Goal: Transaction & Acquisition: Purchase product/service

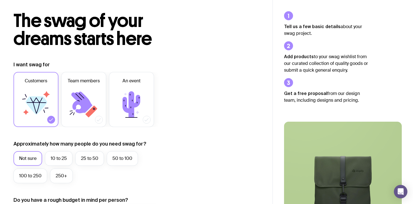
scroll to position [24, 0]
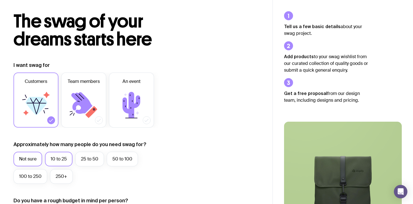
click at [62, 161] on label "10 to 25" at bounding box center [59, 159] width 28 height 15
click at [0, 0] on input "10 to 25" at bounding box center [0, 0] width 0 height 0
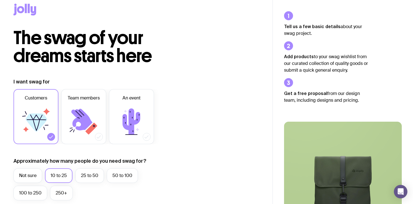
scroll to position [6, 0]
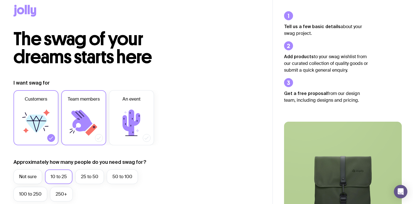
click at [76, 122] on icon at bounding box center [81, 121] width 21 height 22
click at [0, 0] on input "Team members" at bounding box center [0, 0] width 0 height 0
click at [42, 120] on icon at bounding box center [37, 124] width 22 height 18
click at [0, 0] on input "Customers" at bounding box center [0, 0] width 0 height 0
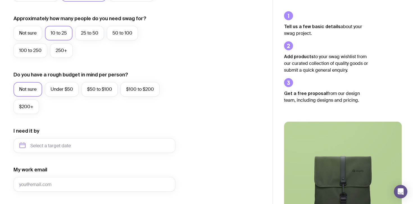
scroll to position [158, 0]
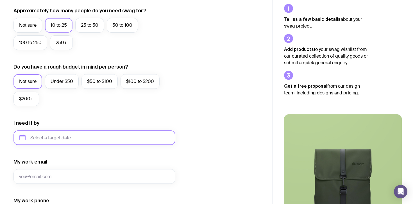
click at [71, 139] on input "text" at bounding box center [94, 137] width 162 height 15
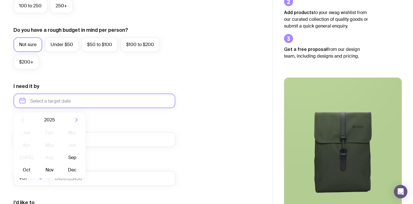
scroll to position [196, 0]
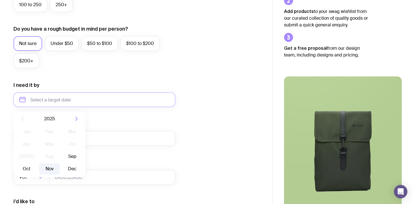
click at [62, 167] on button "Nov" at bounding box center [72, 168] width 21 height 11
type input "[DATE]"
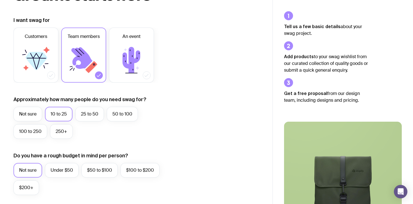
scroll to position [0, 0]
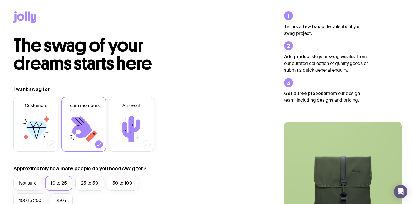
click at [27, 24] on div at bounding box center [136, 18] width 246 height 37
click at [27, 17] on icon at bounding box center [24, 17] width 23 height 12
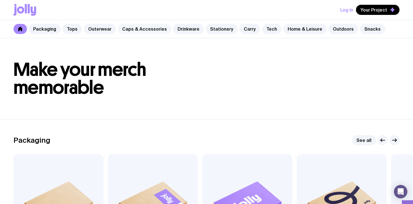
click at [145, 29] on link "Caps & Accessories" at bounding box center [145, 29] width 54 height 10
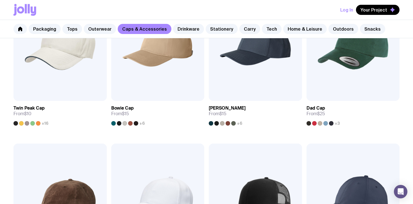
scroll to position [80, 0]
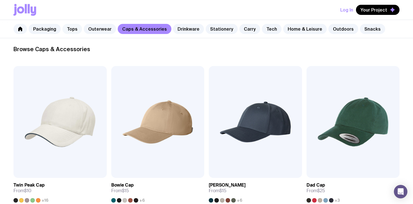
click at [72, 27] on link "Tops" at bounding box center [72, 29] width 20 height 10
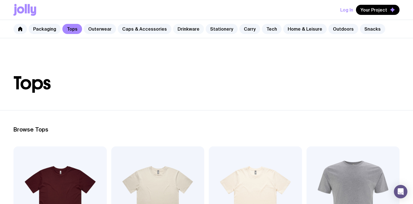
click at [185, 29] on link "Drinkware" at bounding box center [188, 29] width 31 height 10
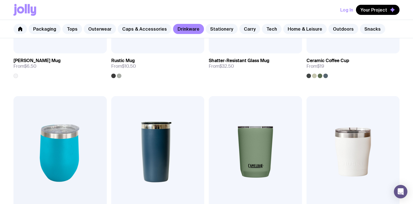
scroll to position [240, 0]
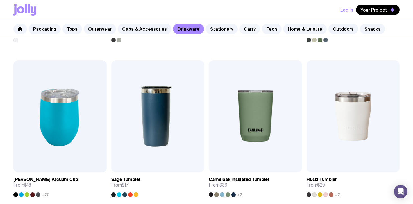
click at [242, 27] on link "Carry" at bounding box center [249, 29] width 21 height 10
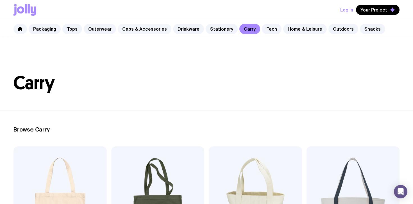
click at [124, 26] on link "Caps & Accessories" at bounding box center [145, 29] width 54 height 10
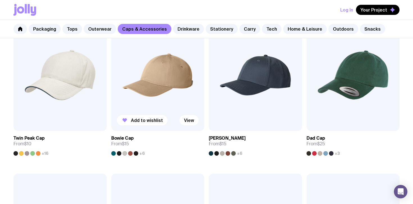
scroll to position [128, 0]
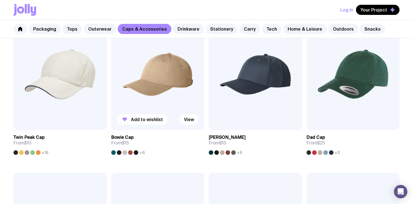
click at [163, 82] on img at bounding box center [157, 74] width 93 height 112
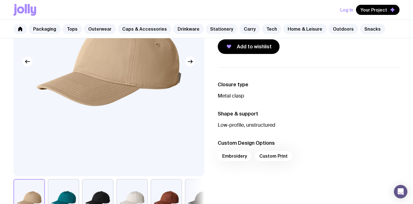
scroll to position [72, 0]
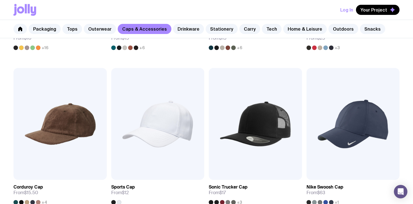
scroll to position [234, 0]
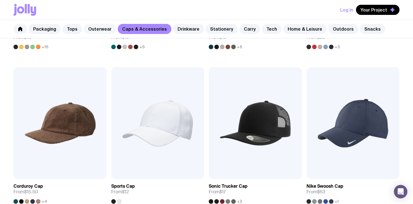
click at [99, 29] on link "Outerwear" at bounding box center [100, 29] width 32 height 10
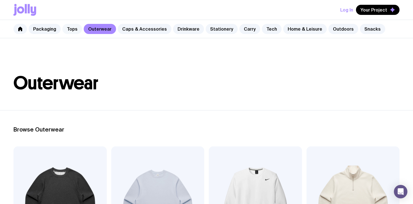
click at [74, 28] on link "Tops" at bounding box center [72, 29] width 20 height 10
